Goal: Task Accomplishment & Management: Use online tool/utility

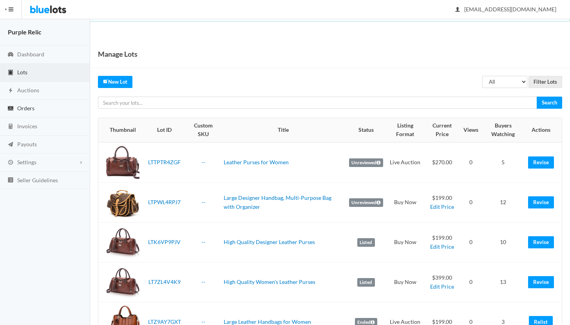
click at [21, 107] on span "Orders" at bounding box center [25, 108] width 17 height 7
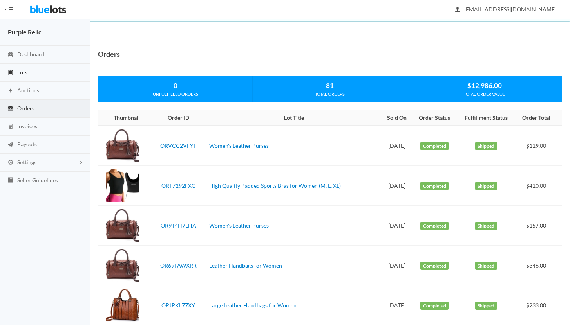
click at [33, 73] on link "Lots" at bounding box center [45, 73] width 90 height 18
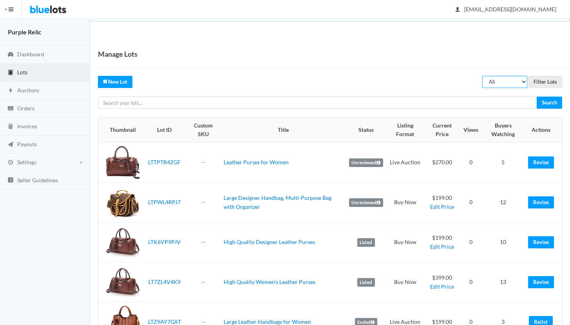
click at [497, 81] on select "All Draft Unreviewed Rejected Scheduled Listed Sold Ended" at bounding box center [504, 82] width 45 height 12
select select "ended"
click at [482, 76] on select "All Draft Unreviewed Rejected Scheduled Listed Sold Ended" at bounding box center [504, 82] width 45 height 12
click at [551, 82] on input "Filter Lots" at bounding box center [545, 82] width 34 height 12
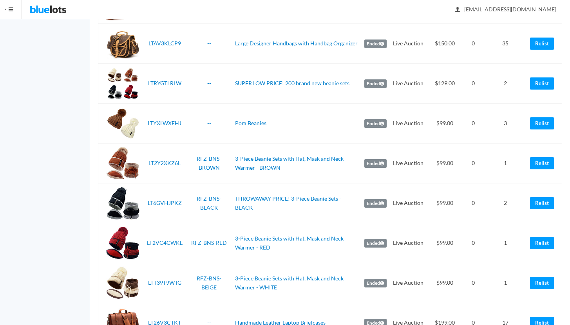
scroll to position [744, 0]
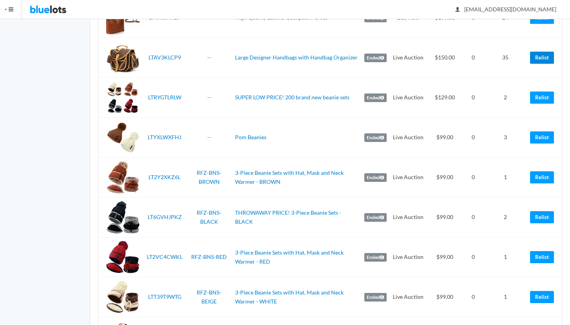
click at [541, 58] on link "Relist" at bounding box center [542, 58] width 24 height 12
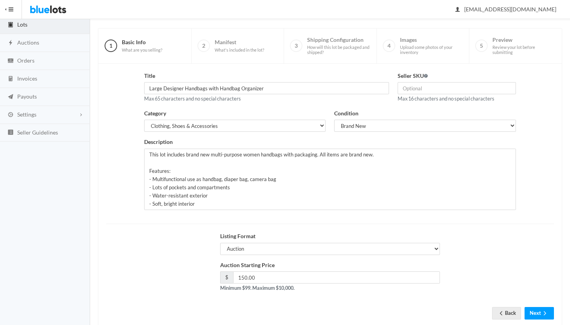
scroll to position [67, 0]
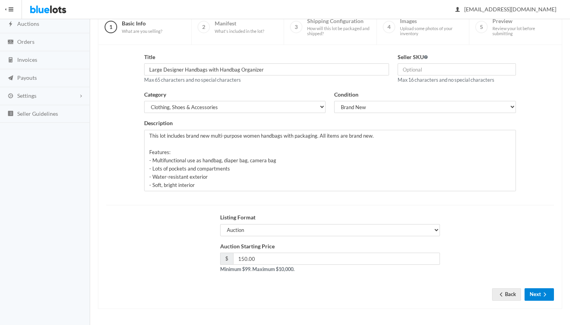
click at [531, 293] on button "Next" at bounding box center [538, 295] width 29 height 12
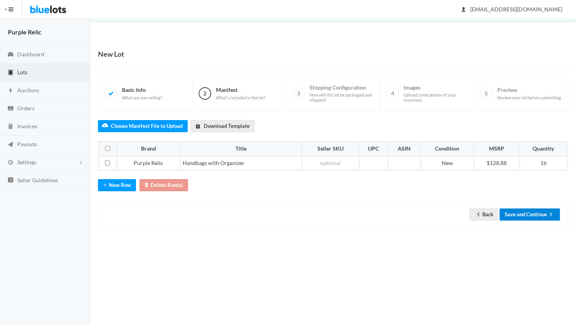
click at [527, 215] on button "Save and Continue" at bounding box center [529, 215] width 60 height 12
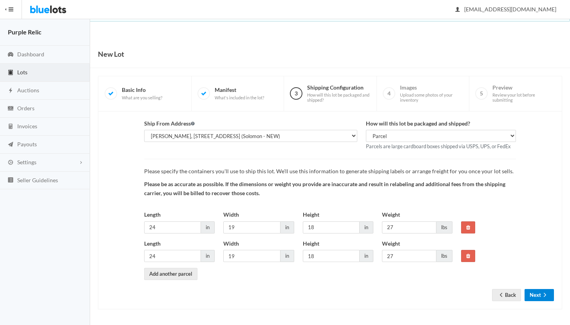
click at [536, 299] on button "Next" at bounding box center [538, 295] width 29 height 12
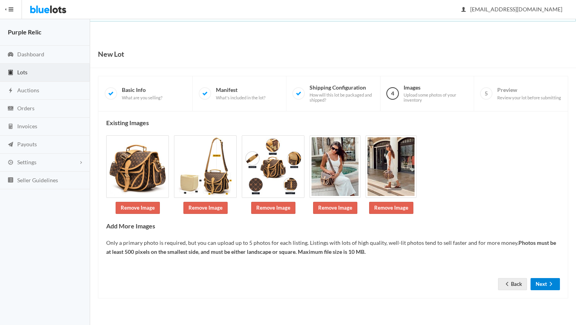
click at [541, 287] on button "Next" at bounding box center [544, 284] width 29 height 12
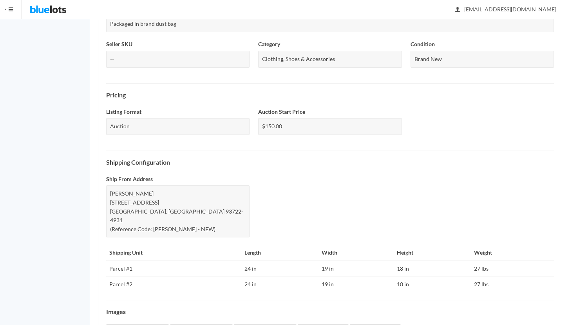
scroll to position [286, 0]
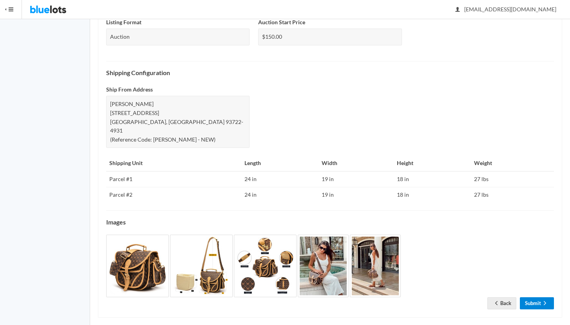
click at [535, 298] on link "Submit" at bounding box center [537, 304] width 34 height 12
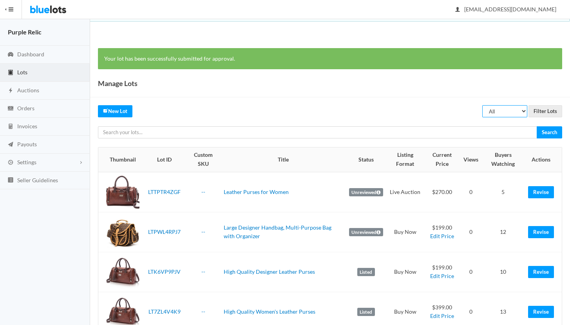
click at [507, 109] on select "All Draft Unreviewed Rejected Scheduled Listed Sold Ended" at bounding box center [504, 111] width 45 height 12
select select "ended"
click at [482, 105] on select "All Draft Unreviewed Rejected Scheduled Listed Sold Ended" at bounding box center [504, 111] width 45 height 12
click at [545, 111] on input "Filter Lots" at bounding box center [545, 111] width 34 height 12
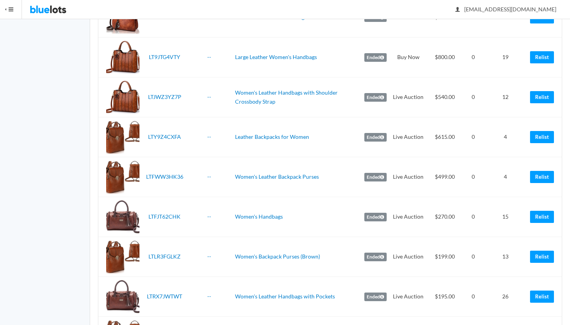
scroll to position [362, 0]
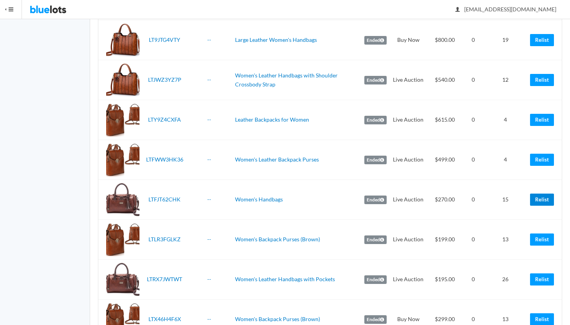
click at [532, 199] on link "Relist" at bounding box center [542, 200] width 24 height 12
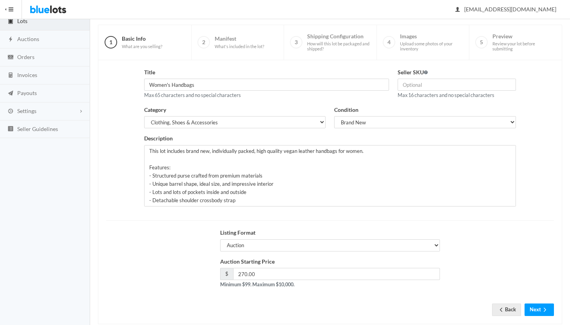
scroll to position [67, 0]
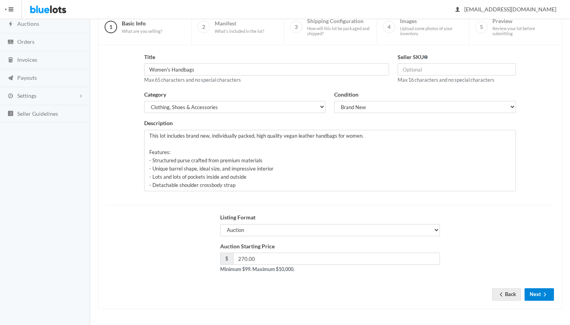
click at [547, 293] on icon "arrow forward" at bounding box center [545, 295] width 8 height 6
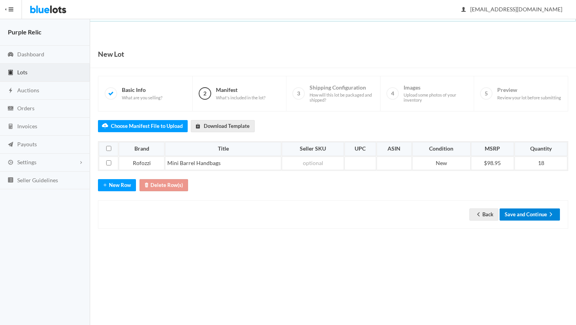
click at [531, 212] on button "Save and Continue" at bounding box center [529, 215] width 60 height 12
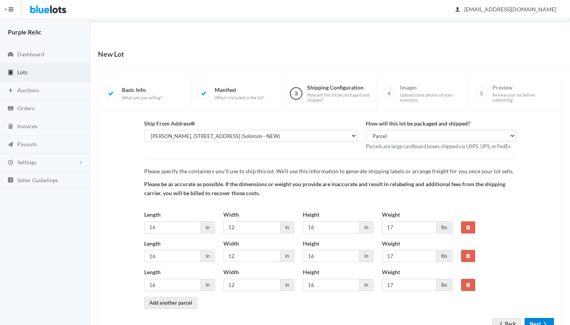
click at [542, 320] on button "Next" at bounding box center [538, 324] width 29 height 12
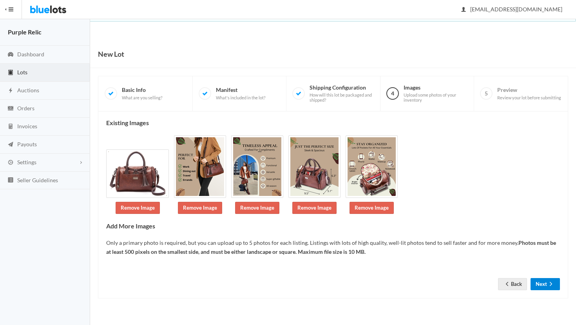
click at [544, 286] on button "Next" at bounding box center [544, 284] width 29 height 12
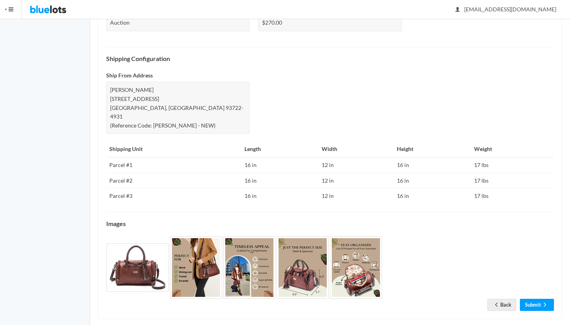
scroll to position [302, 0]
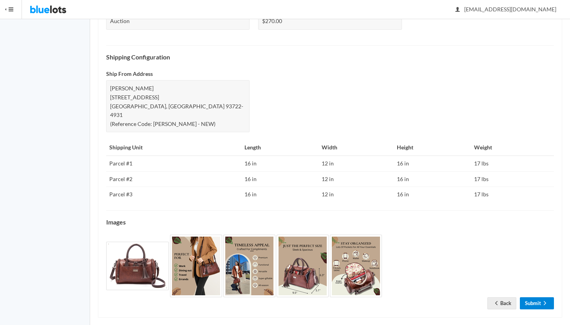
click at [539, 298] on link "Submit" at bounding box center [537, 304] width 34 height 12
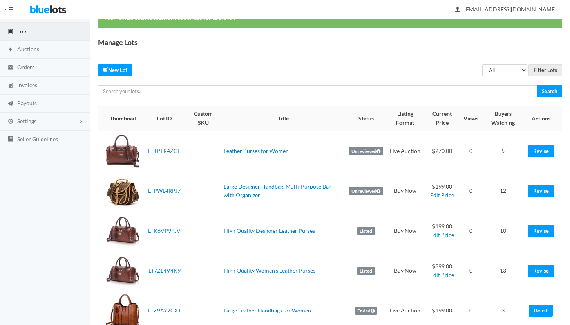
scroll to position [45, 0]
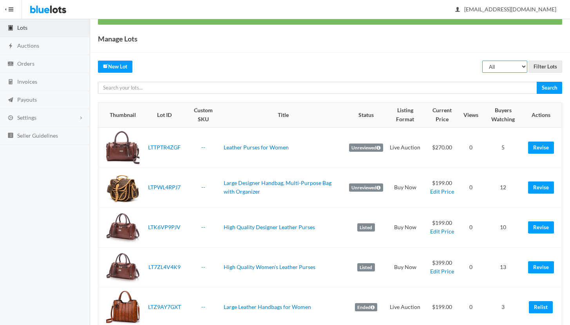
click at [502, 70] on select "All Draft Unreviewed Rejected Scheduled Listed Sold Ended" at bounding box center [504, 67] width 45 height 12
select select "ended"
click at [482, 61] on select "All Draft Unreviewed Rejected Scheduled Listed Sold Ended" at bounding box center [504, 67] width 45 height 12
click at [545, 65] on input "Filter Lots" at bounding box center [545, 67] width 34 height 12
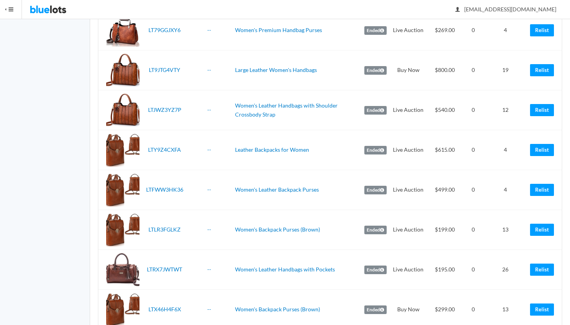
scroll to position [332, 0]
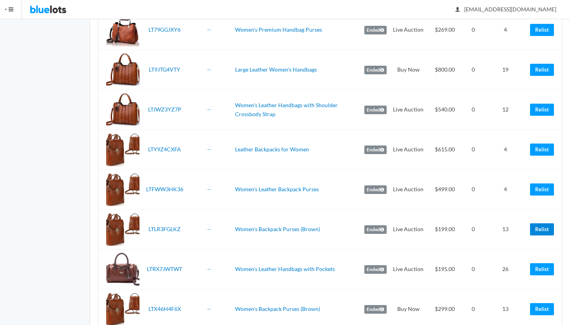
click at [543, 229] on link "Relist" at bounding box center [542, 230] width 24 height 12
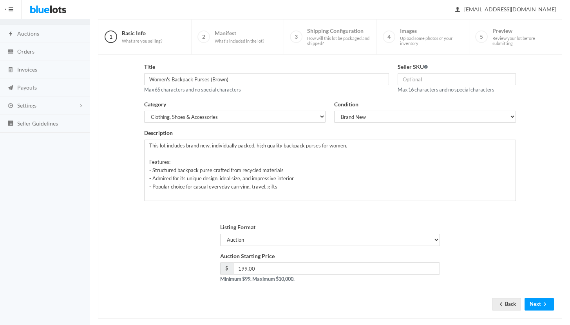
scroll to position [67, 0]
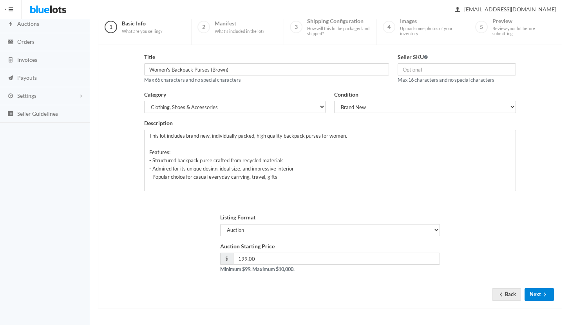
click at [533, 291] on button "Next" at bounding box center [538, 295] width 29 height 12
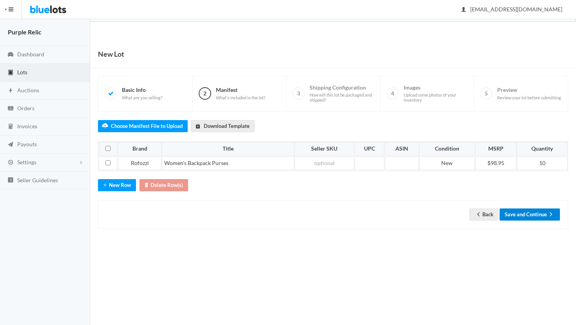
click at [548, 209] on button "Save and Continue" at bounding box center [529, 215] width 60 height 12
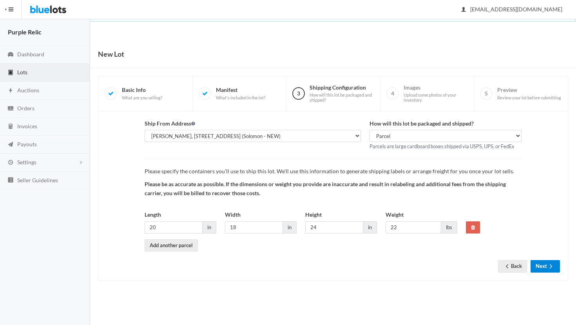
click at [544, 268] on button "Next" at bounding box center [544, 266] width 29 height 12
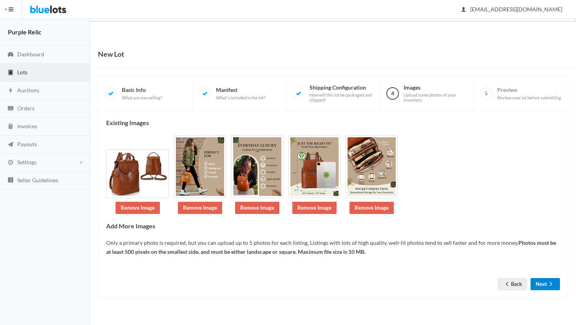
click at [542, 283] on button "Next" at bounding box center [544, 284] width 29 height 12
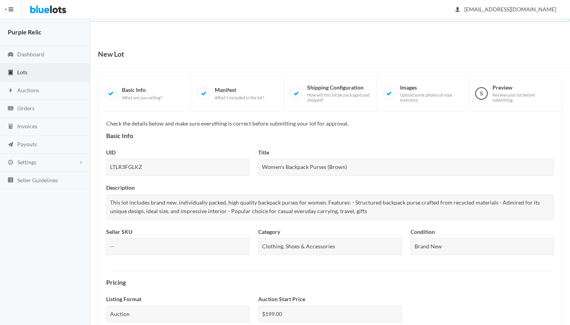
scroll to position [262, 0]
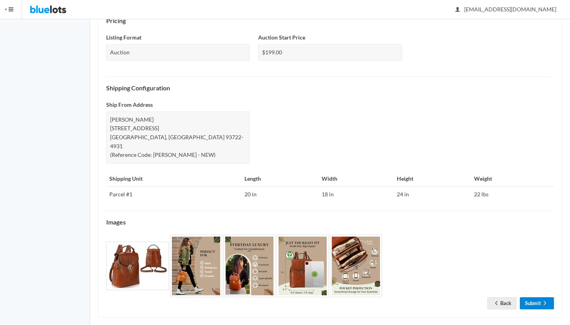
click at [537, 298] on link "Submit" at bounding box center [537, 304] width 34 height 12
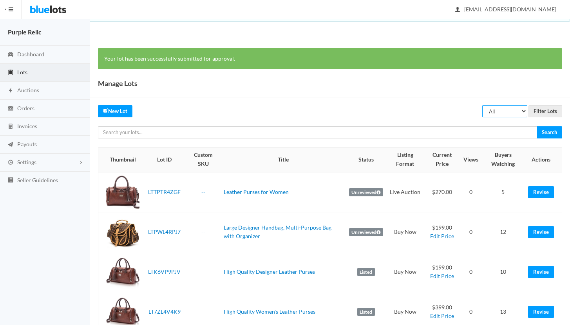
click at [503, 114] on select "All Draft Unreviewed Rejected Scheduled Listed Sold Ended" at bounding box center [504, 111] width 45 height 12
select select "ended"
click at [482, 105] on select "All Draft Unreviewed Rejected Scheduled Listed Sold Ended" at bounding box center [504, 111] width 45 height 12
click at [541, 111] on input "Filter Lots" at bounding box center [545, 111] width 34 height 12
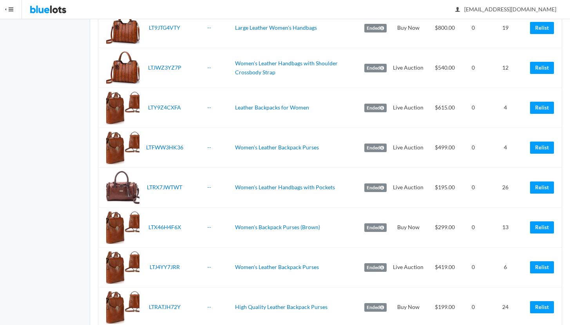
scroll to position [375, 0]
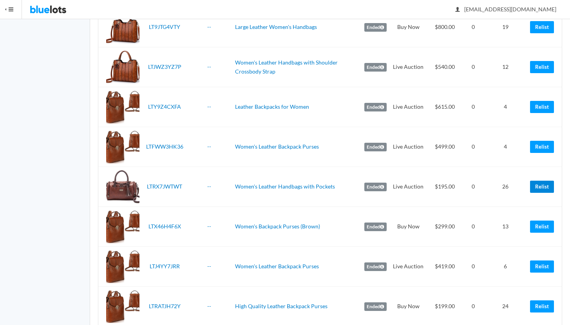
click at [542, 186] on link "Relist" at bounding box center [542, 187] width 24 height 12
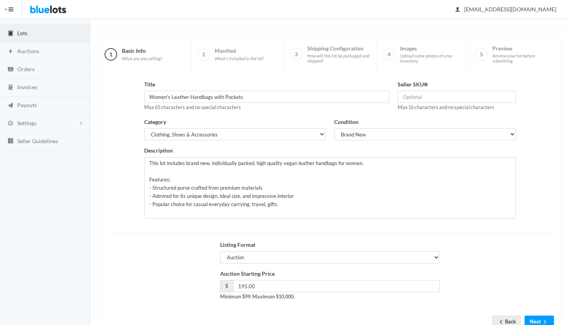
scroll to position [67, 0]
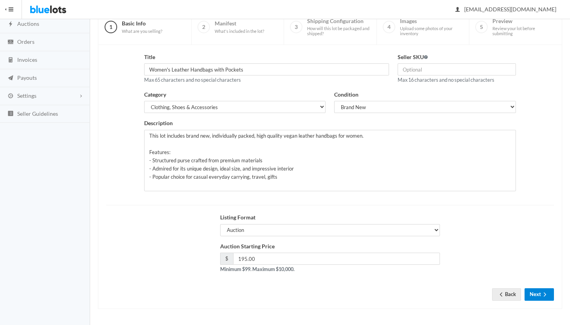
click at [532, 292] on button "Next" at bounding box center [538, 295] width 29 height 12
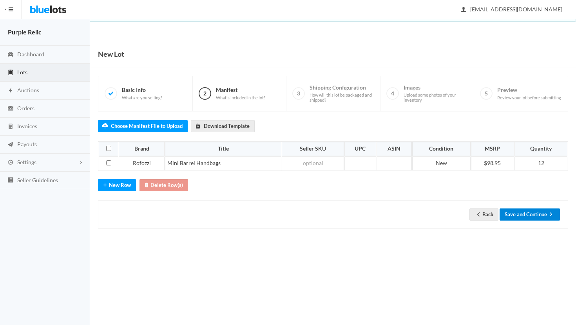
click at [520, 216] on button "Save and Continue" at bounding box center [529, 215] width 60 height 12
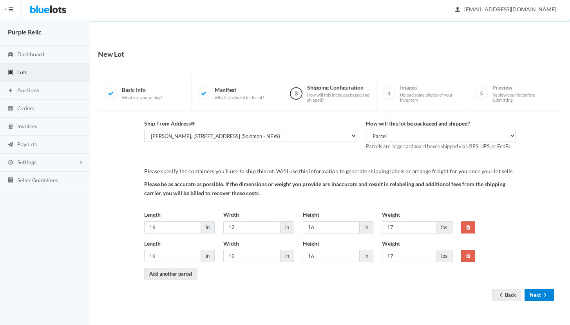
click at [533, 294] on button "Next" at bounding box center [538, 295] width 29 height 12
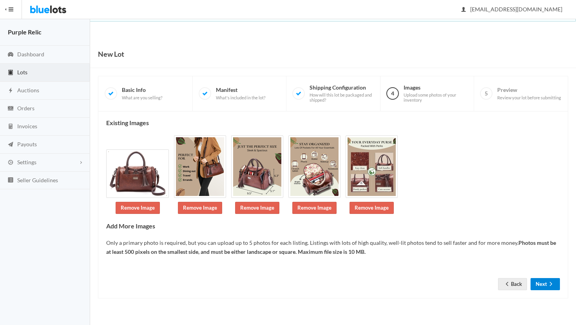
click at [547, 284] on icon "arrow forward" at bounding box center [551, 284] width 8 height 6
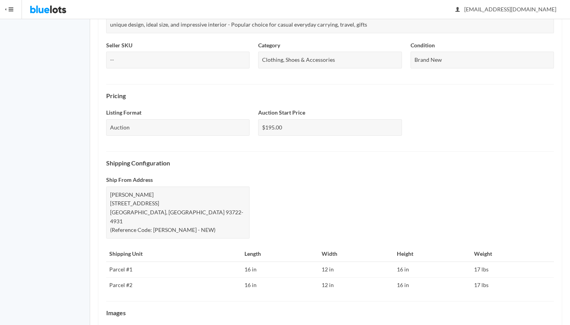
scroll to position [278, 0]
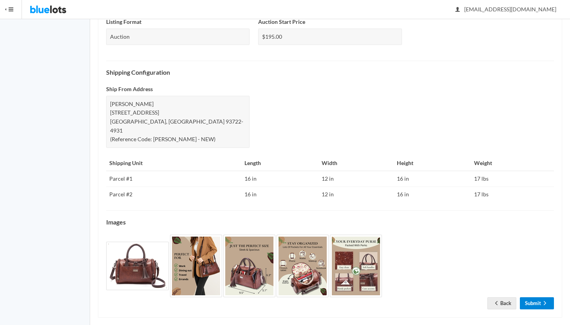
click at [535, 298] on link "Submit" at bounding box center [537, 304] width 34 height 12
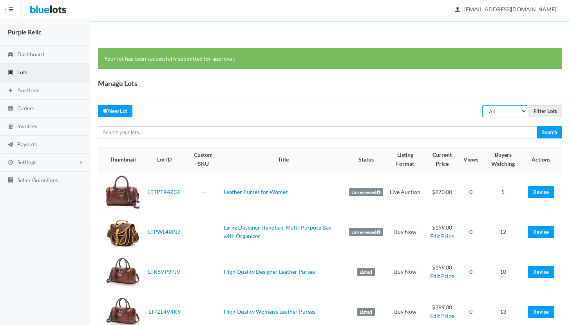
click at [497, 113] on select "All Draft Unreviewed Rejected Scheduled Listed Sold Ended" at bounding box center [504, 111] width 45 height 12
select select "ended"
click at [482, 105] on select "All Draft Unreviewed Rejected Scheduled Listed Sold Ended" at bounding box center [504, 111] width 45 height 12
click at [540, 111] on input "Filter Lots" at bounding box center [545, 111] width 34 height 12
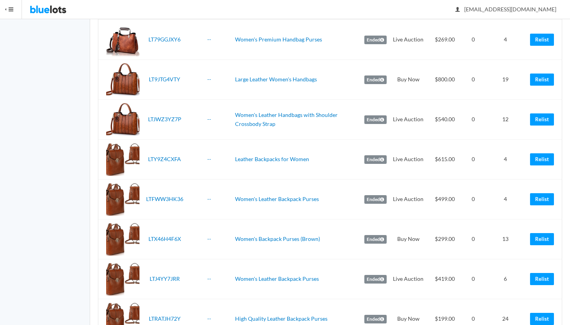
scroll to position [417, 0]
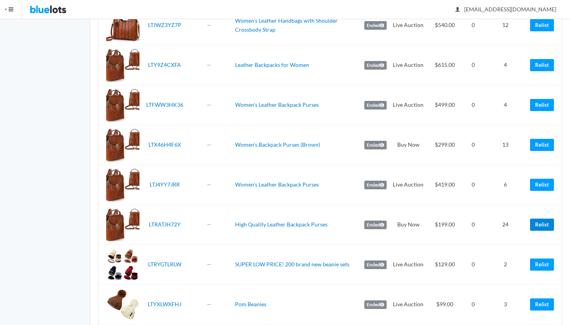
click at [537, 224] on link "Relist" at bounding box center [542, 225] width 24 height 12
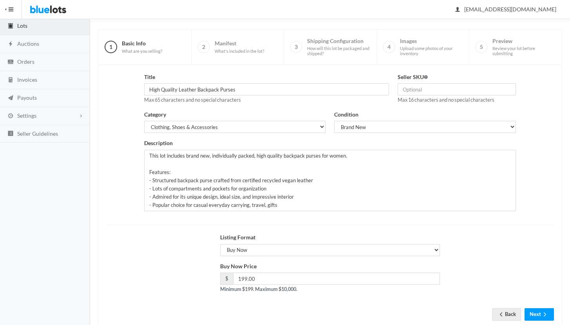
scroll to position [67, 0]
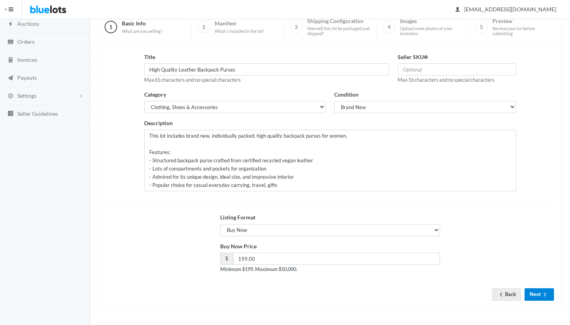
click at [542, 295] on icon "arrow forward" at bounding box center [545, 295] width 8 height 6
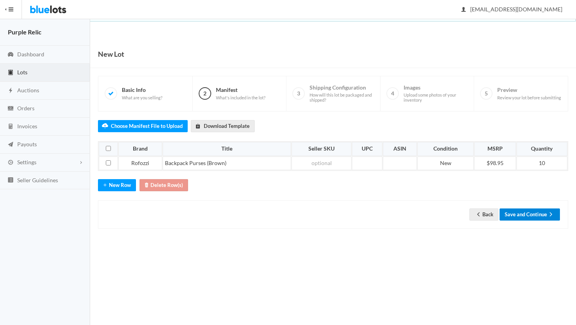
click at [542, 213] on button "Save and Continue" at bounding box center [529, 215] width 60 height 12
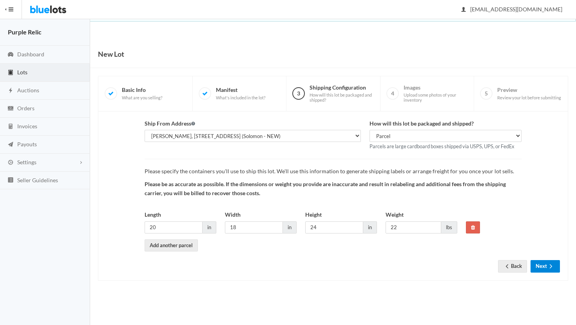
click at [538, 266] on button "Next" at bounding box center [544, 266] width 29 height 12
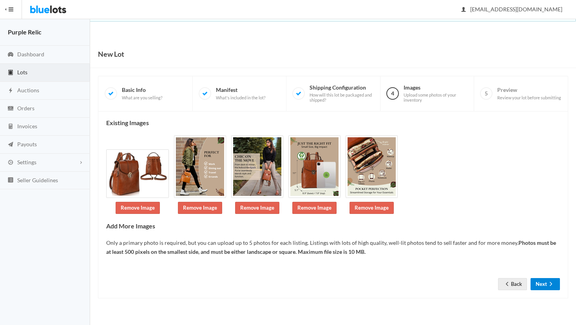
click at [541, 273] on form "Back Next" at bounding box center [332, 274] width 453 height 9
click at [541, 285] on button "Next" at bounding box center [544, 284] width 29 height 12
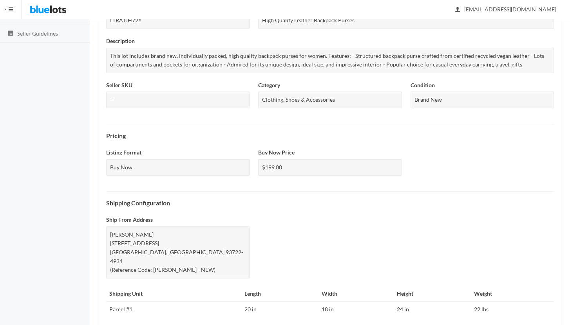
scroll to position [262, 0]
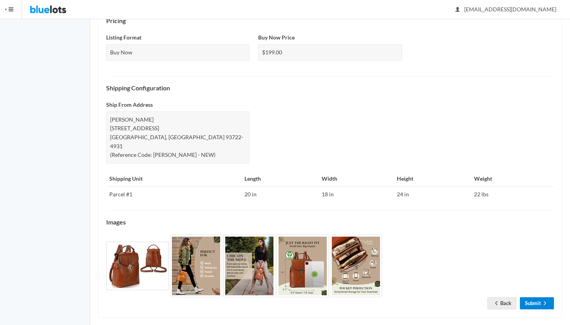
click at [541, 298] on link "Submit" at bounding box center [537, 304] width 34 height 12
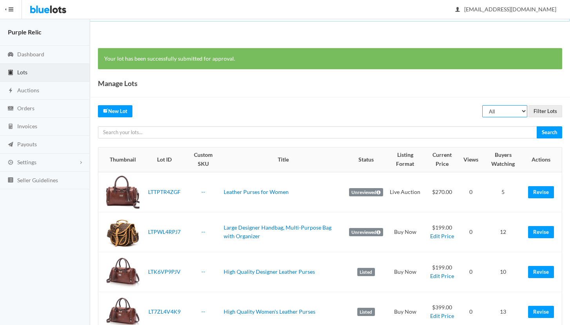
click at [503, 108] on select "All Draft Unreviewed Rejected Scheduled Listed Sold Ended" at bounding box center [504, 111] width 45 height 12
select select "ended"
click at [482, 105] on select "All Draft Unreviewed Rejected Scheduled Listed Sold Ended" at bounding box center [504, 111] width 45 height 12
click at [538, 114] on input "Filter Lots" at bounding box center [545, 111] width 34 height 12
